Goal: Transaction & Acquisition: Purchase product/service

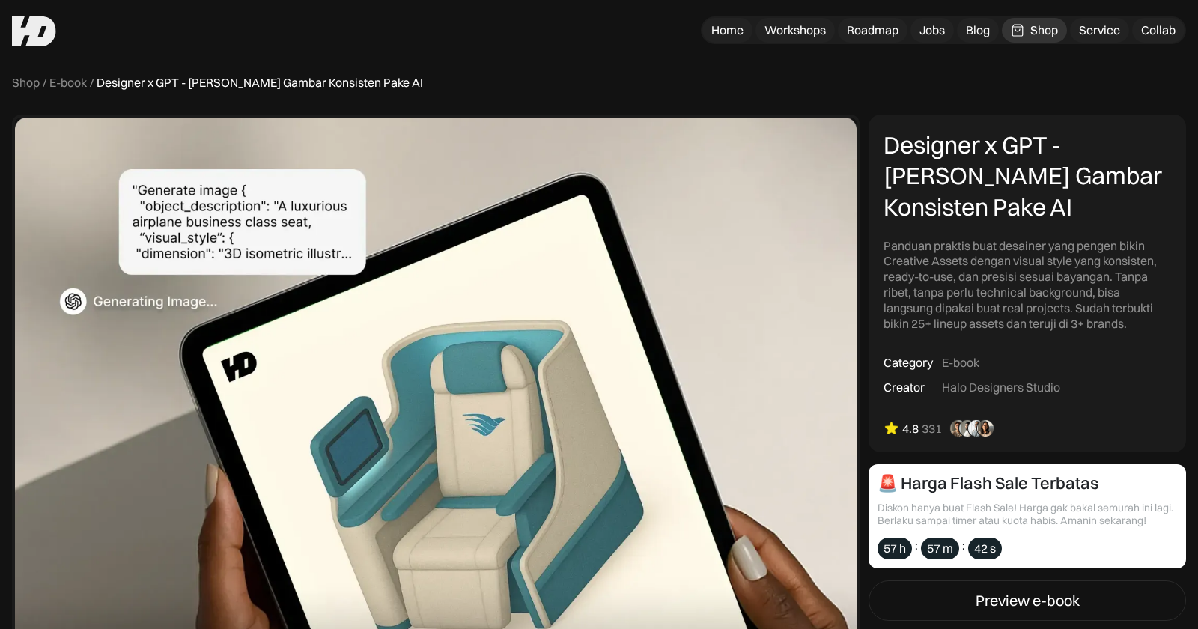
click at [936, 247] on div "Panduan praktis buat desainer yang pengen bikin Creative Assets dengan visual s…" at bounding box center [1028, 285] width 288 height 94
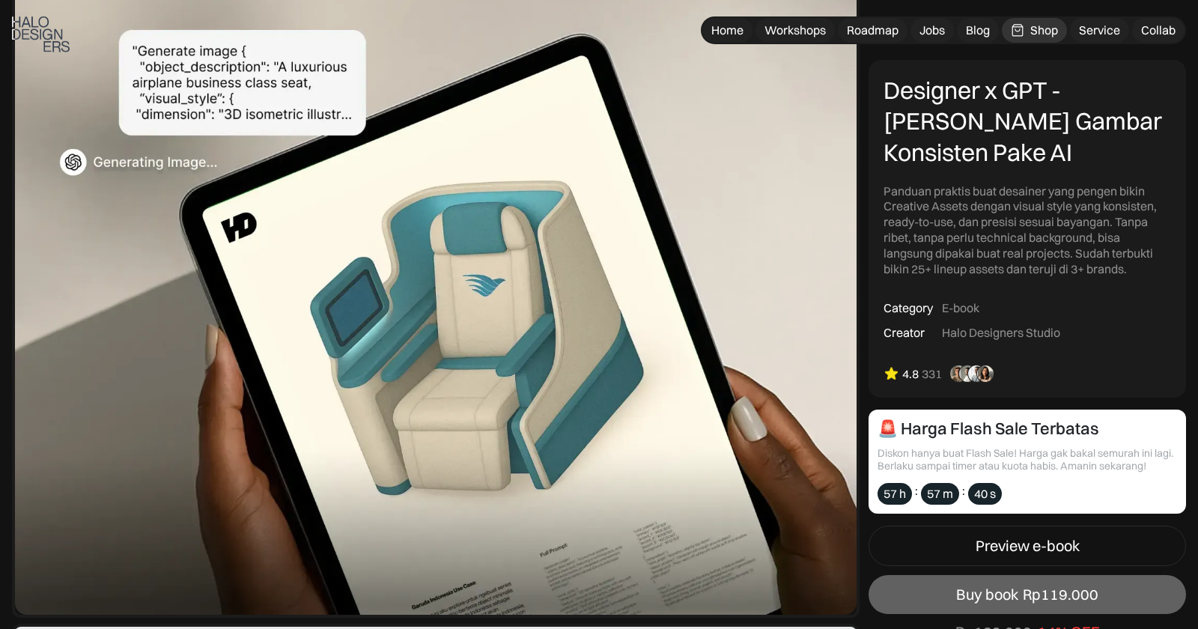
scroll to position [139, 0]
click at [168, 91] on img at bounding box center [436, 296] width 848 height 642
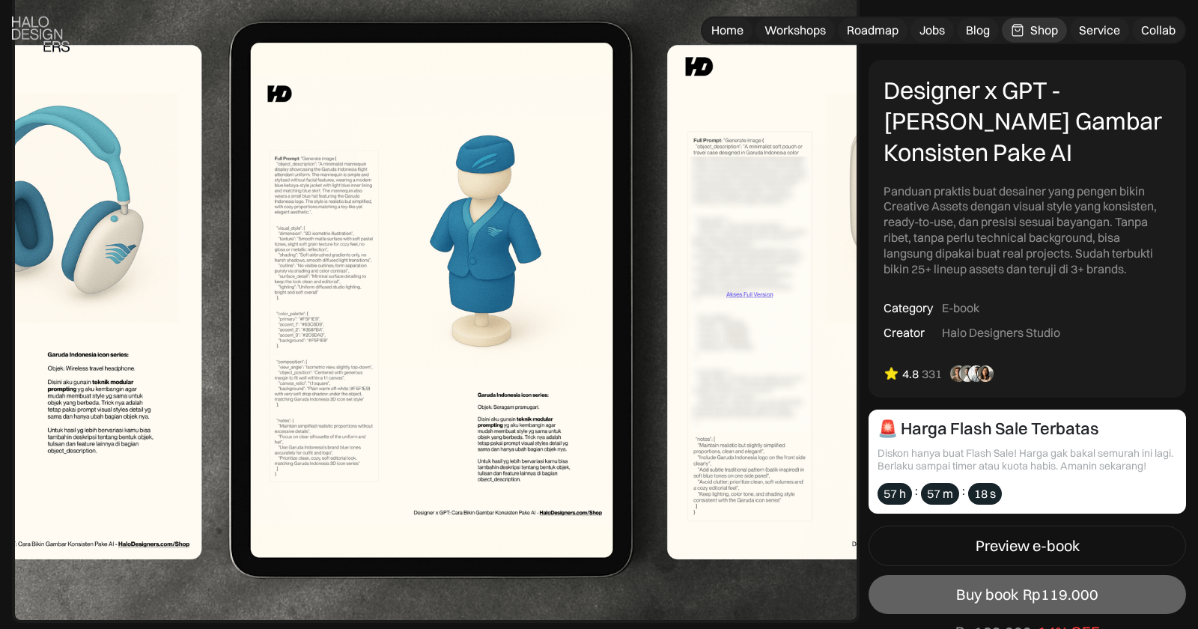
scroll to position [2079, 0]
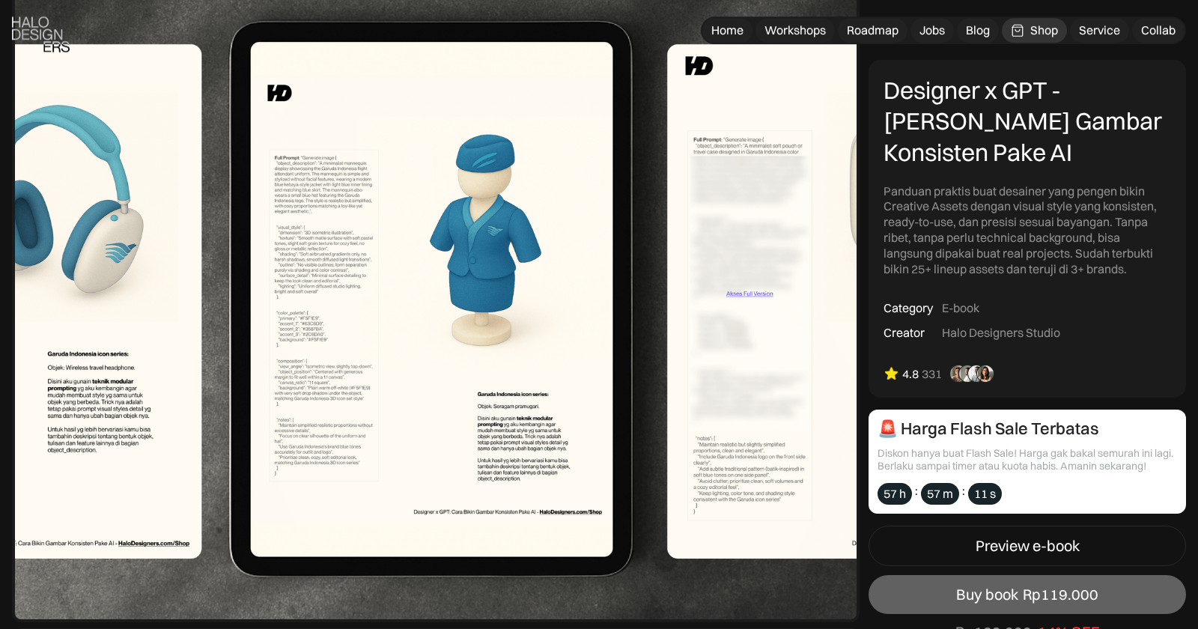
click at [309, 353] on img at bounding box center [436, 301] width 848 height 642
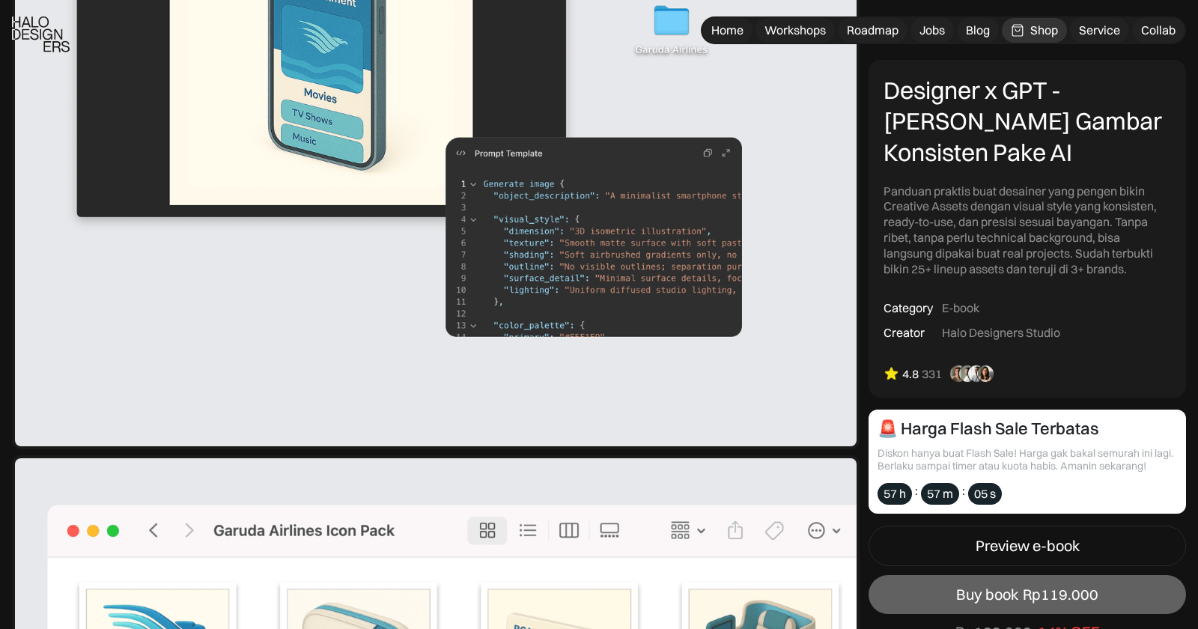
scroll to position [2920, 0]
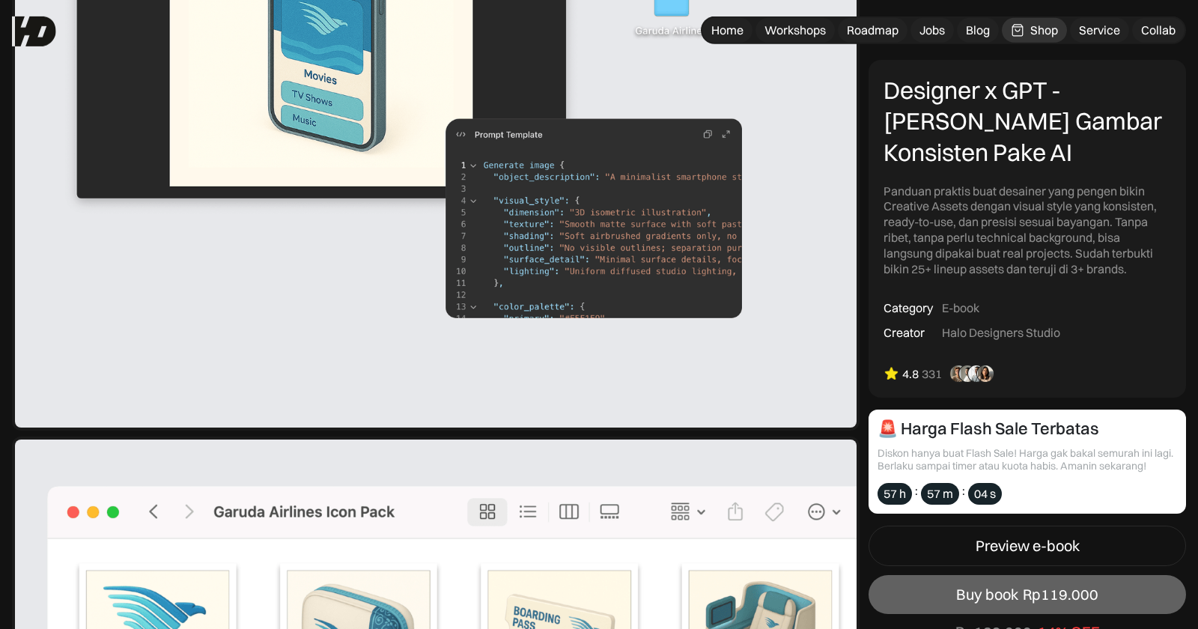
click at [599, 247] on img at bounding box center [436, 109] width 848 height 642
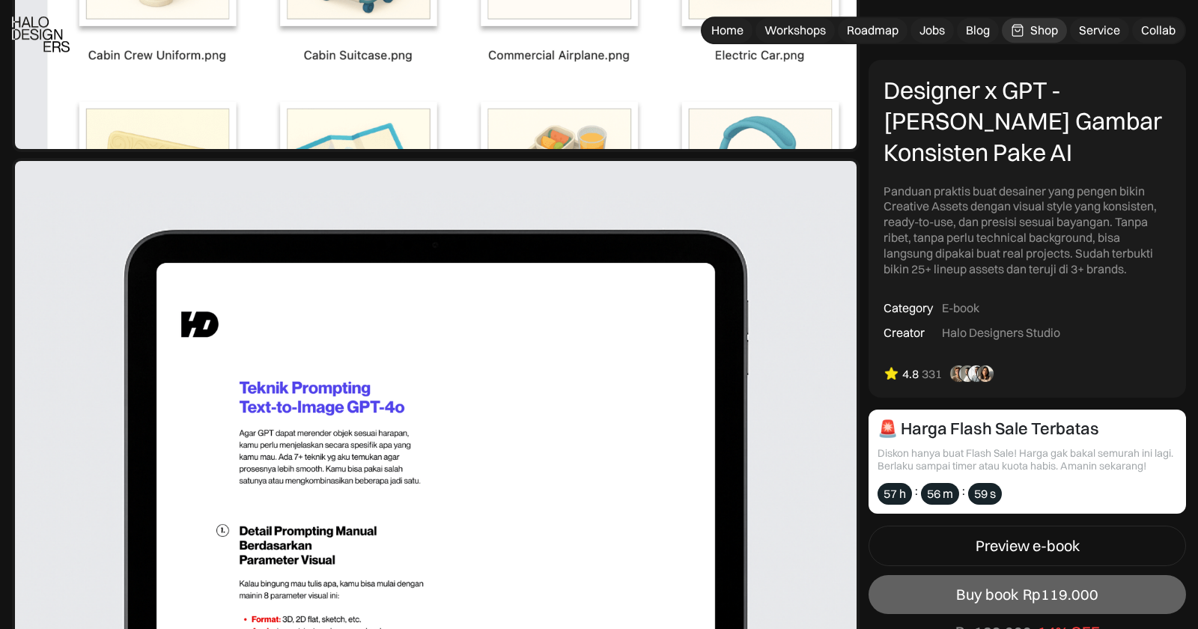
scroll to position [3847, 0]
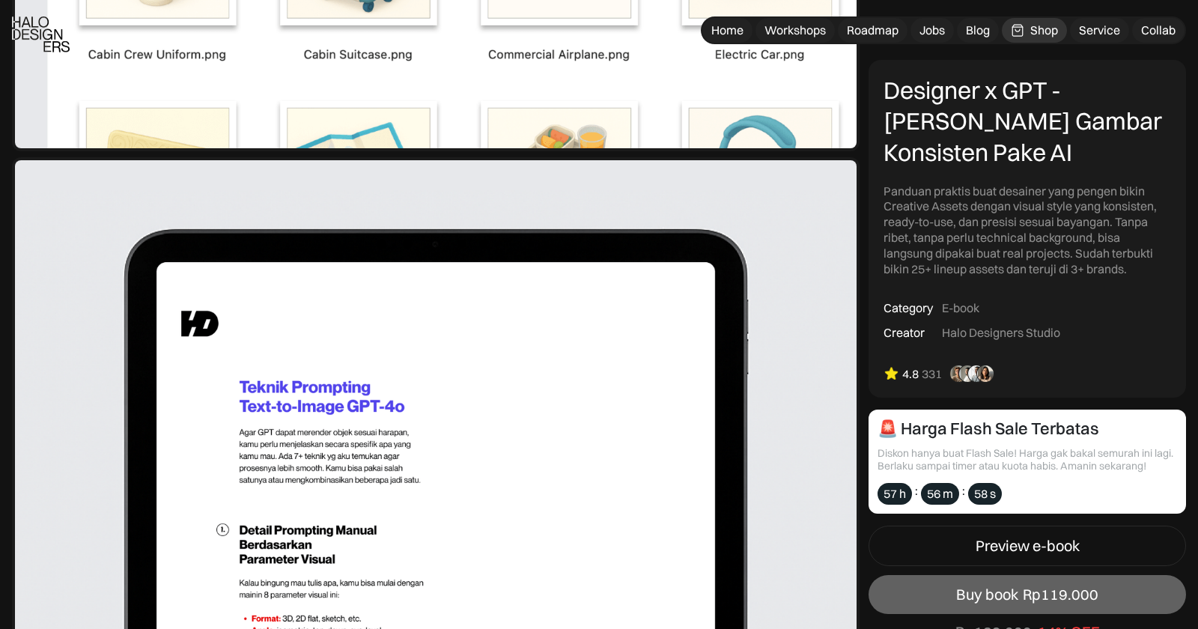
click at [966, 188] on div "Panduan praktis buat desainer yang pengen bikin Creative Assets dengan visual s…" at bounding box center [1028, 230] width 288 height 94
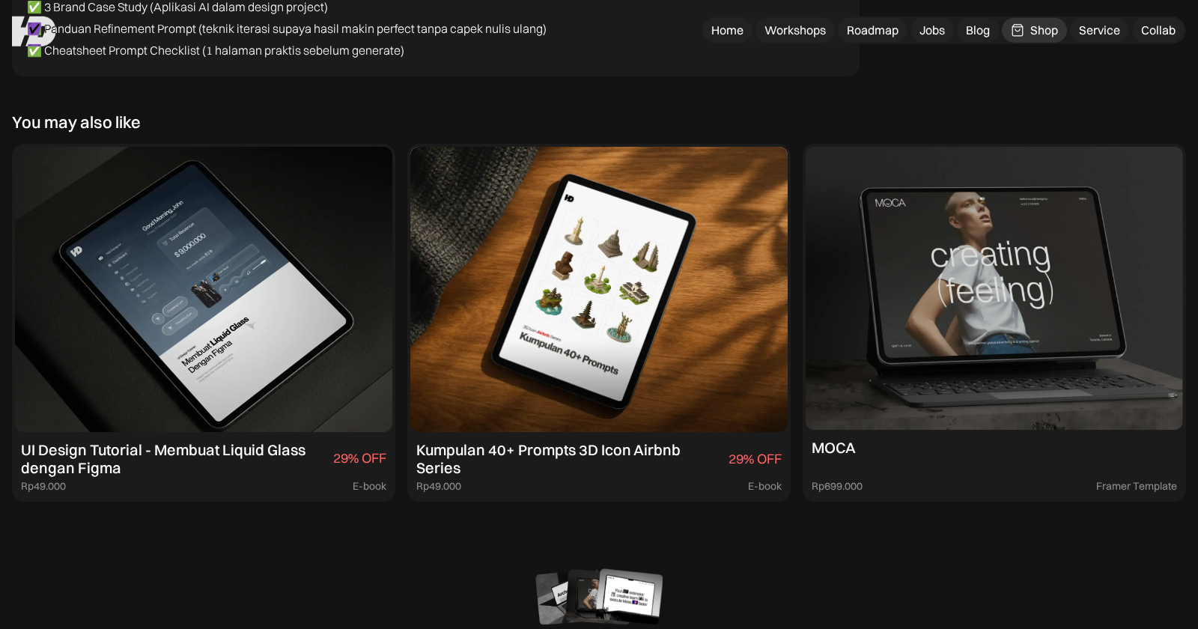
scroll to position [8573, 0]
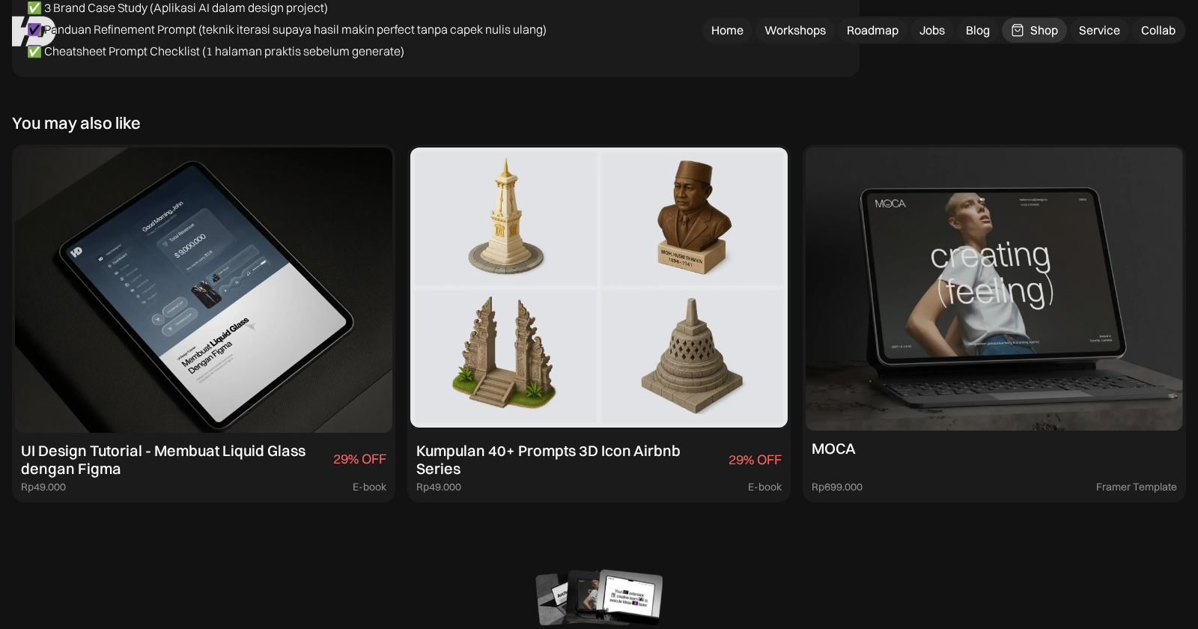
click at [587, 452] on div "Kumpulan 40+ Prompts 3D Icon Airbnb Series" at bounding box center [569, 460] width 306 height 36
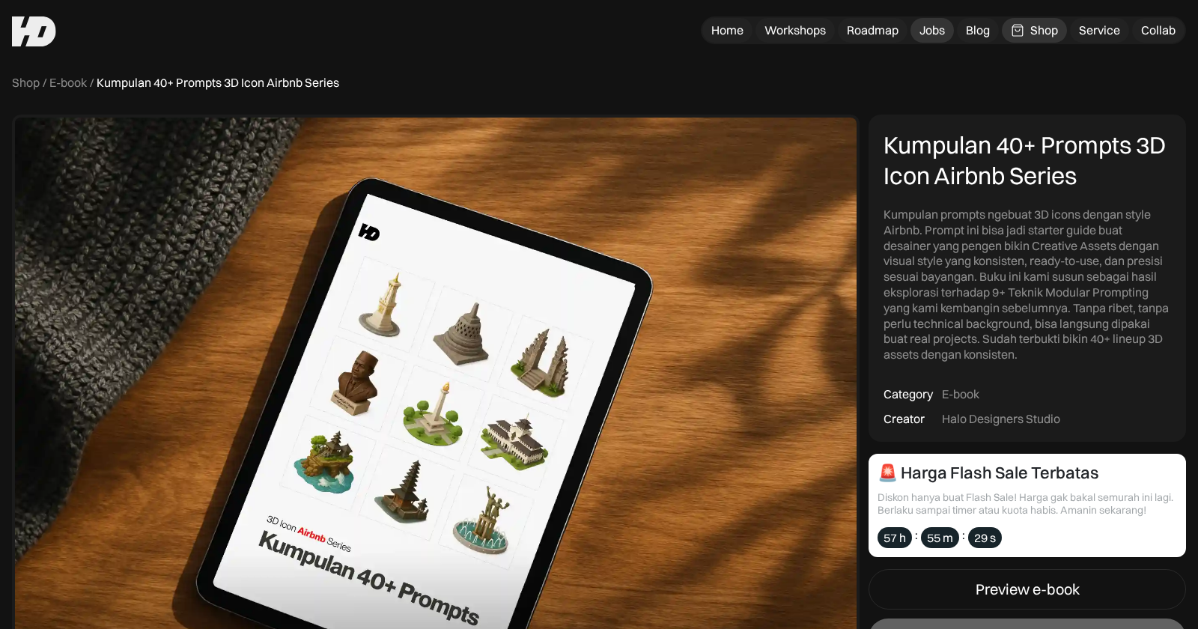
click at [926, 40] on link "Jobs" at bounding box center [932, 30] width 43 height 25
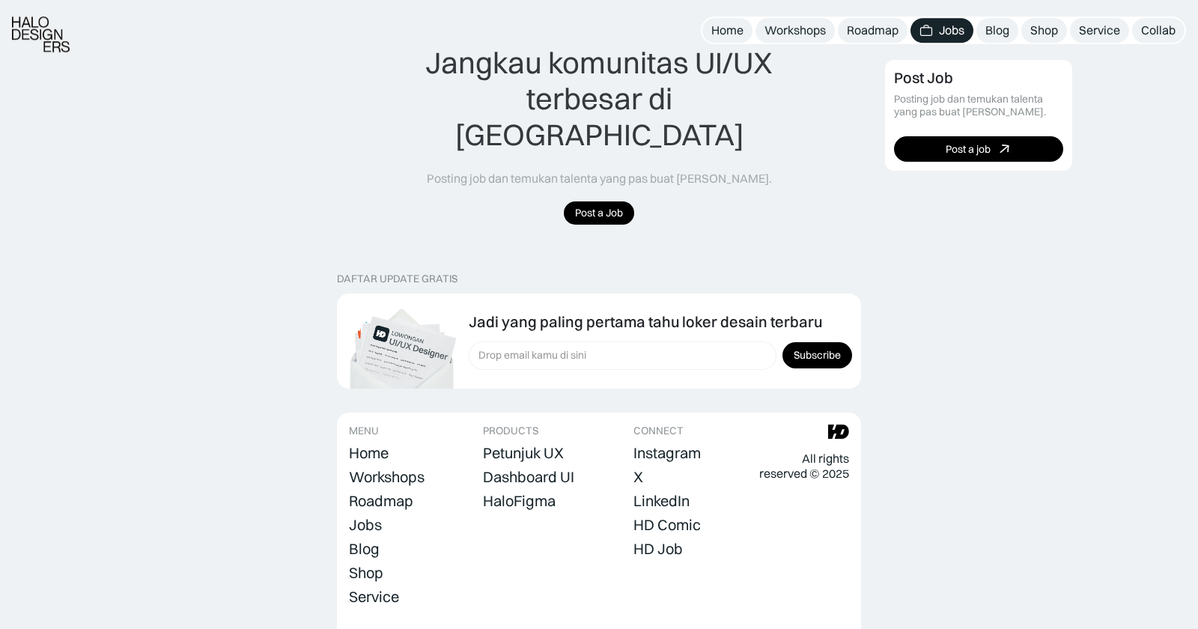
scroll to position [1475, 0]
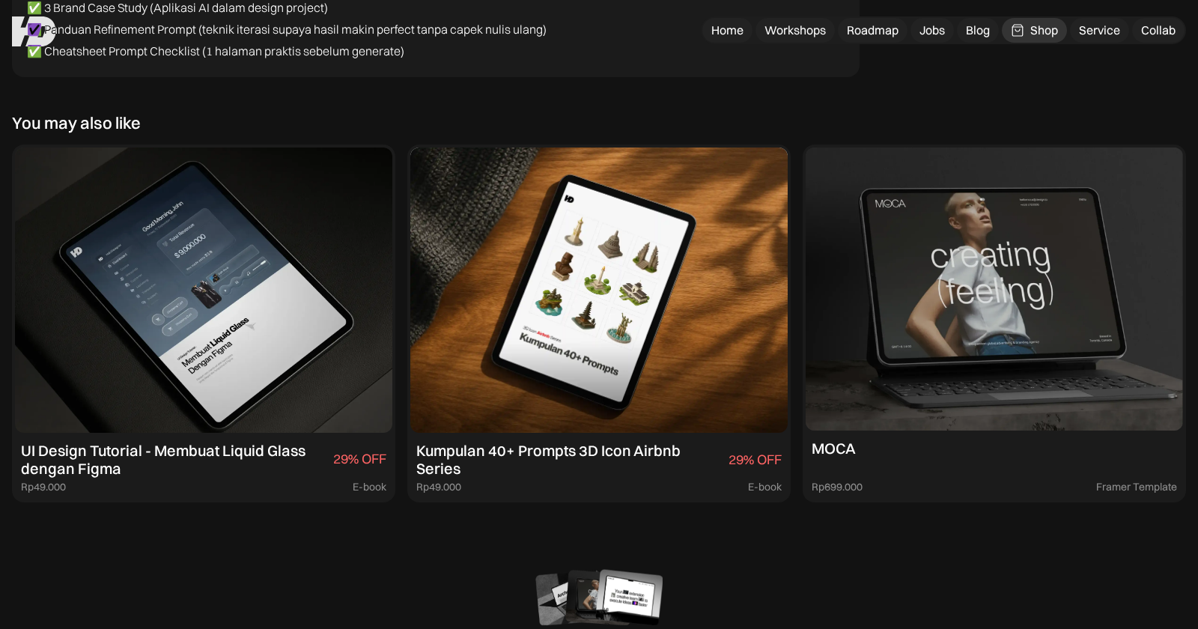
scroll to position [8573, 0]
